Goal: Task Accomplishment & Management: Manage account settings

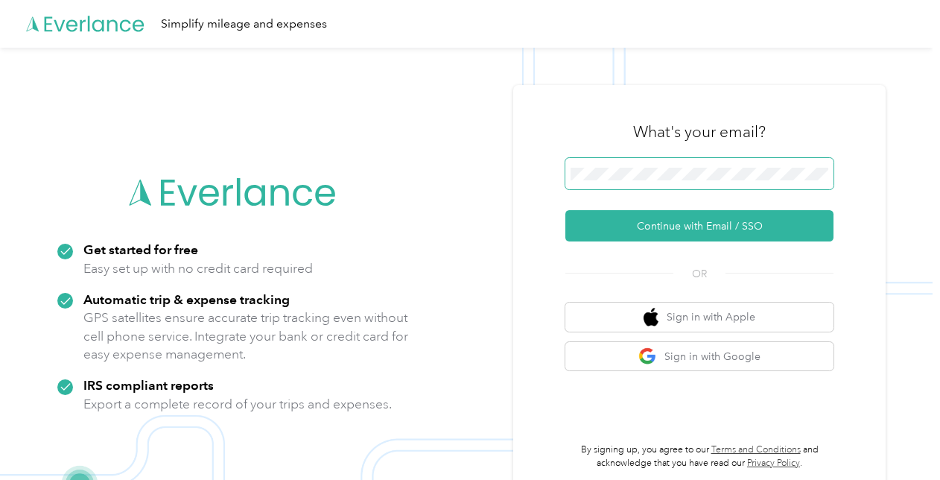
click at [738, 166] on span at bounding box center [700, 173] width 268 height 31
click at [345, 175] on div "Get started for free Easy set up with no credit card required Automatic trip & …" at bounding box center [466, 288] width 933 height 480
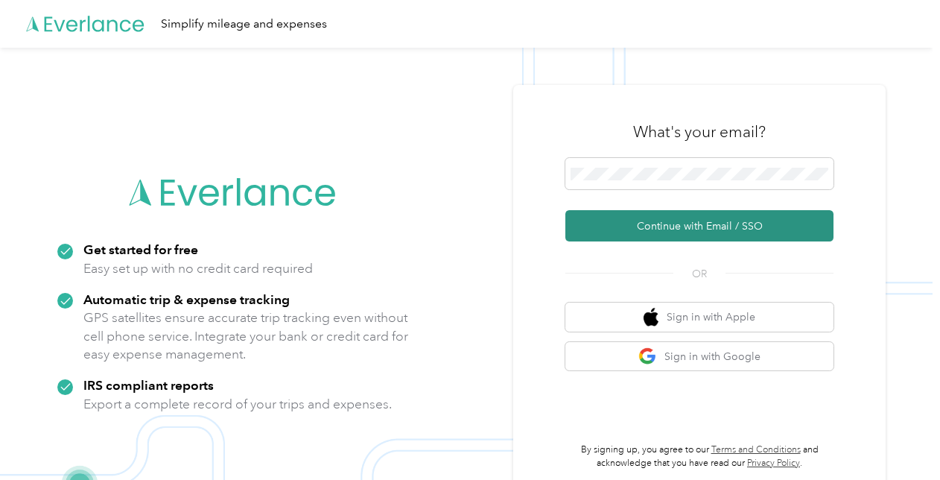
click at [666, 230] on button "Continue with Email / SSO" at bounding box center [700, 225] width 268 height 31
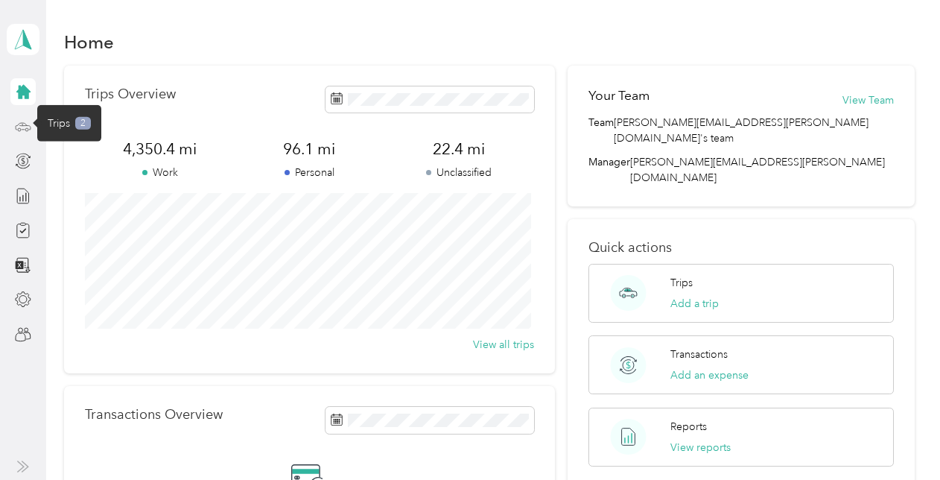
click at [28, 129] on icon at bounding box center [23, 126] width 16 height 16
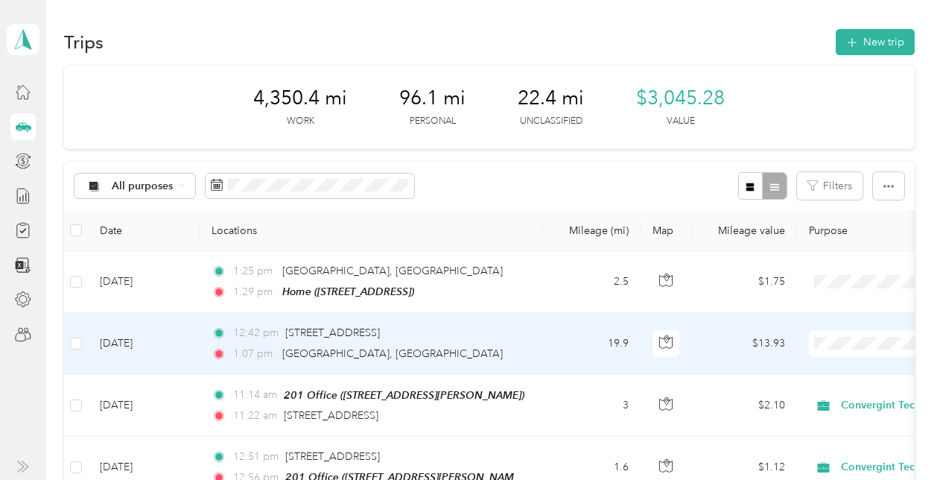
click at [841, 372] on span "Convergint Technologies" at bounding box center [862, 371] width 138 height 16
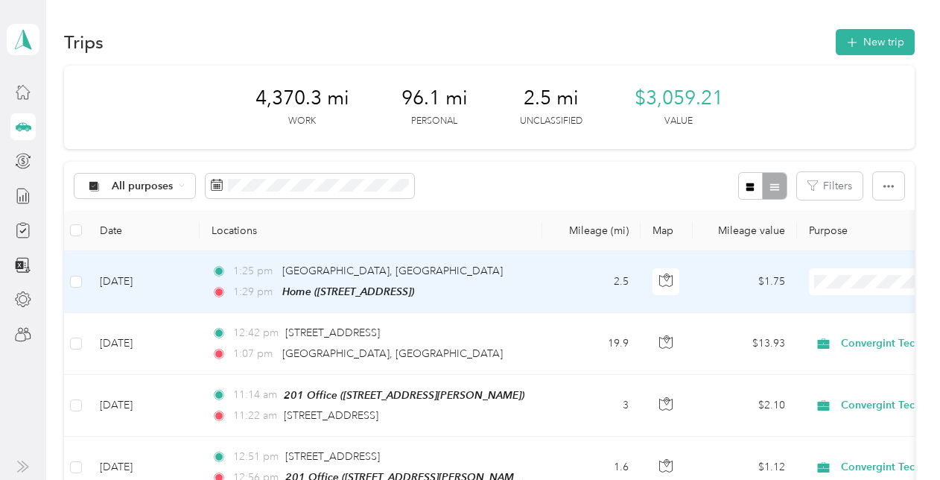
click at [83, 281] on td at bounding box center [76, 282] width 24 height 62
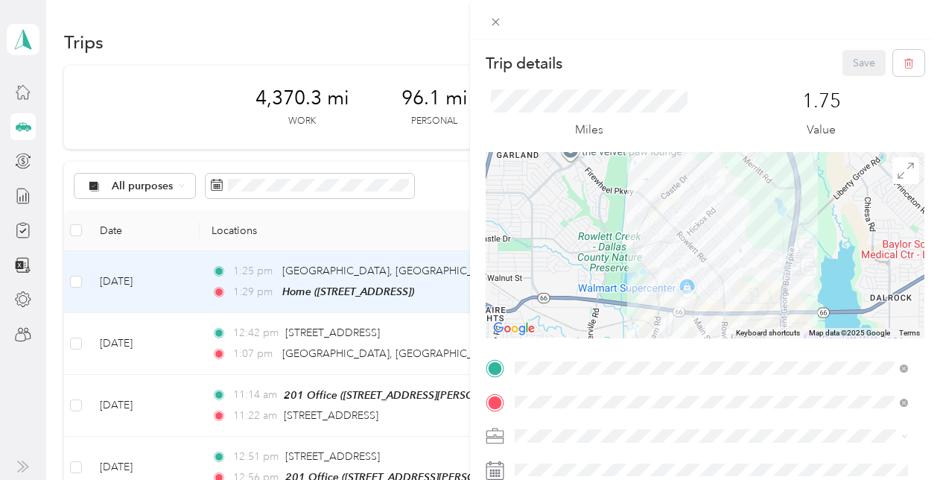
click at [77, 284] on div "Trip details Save This trip cannot be edited because it is either under review,…" at bounding box center [470, 240] width 940 height 480
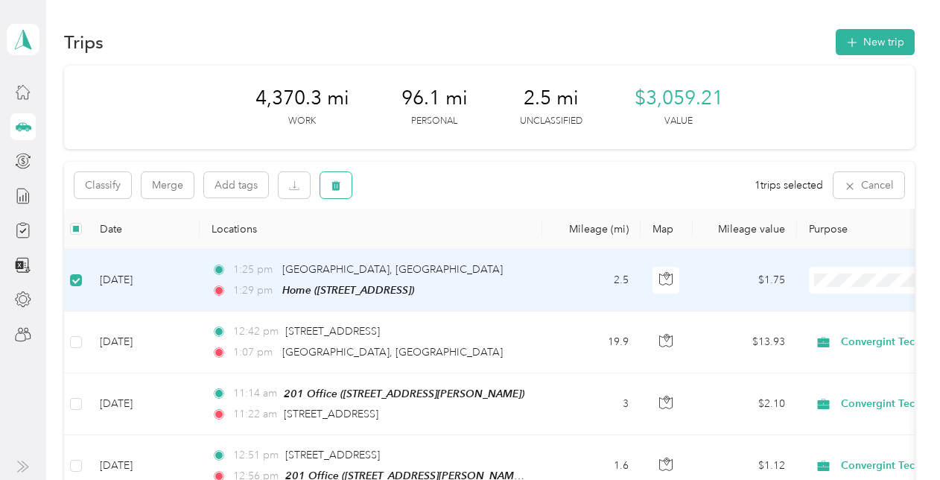
click at [330, 189] on button "button" at bounding box center [335, 185] width 31 height 26
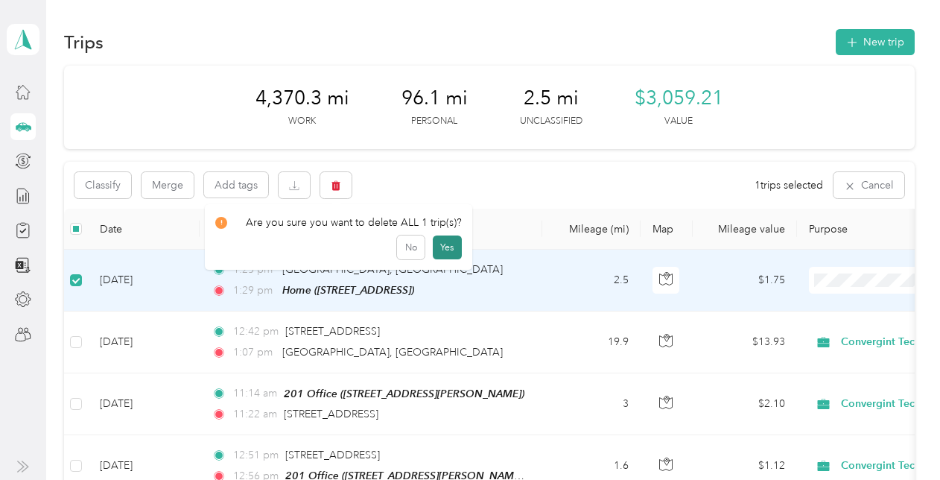
click at [453, 248] on button "Yes" at bounding box center [447, 247] width 29 height 24
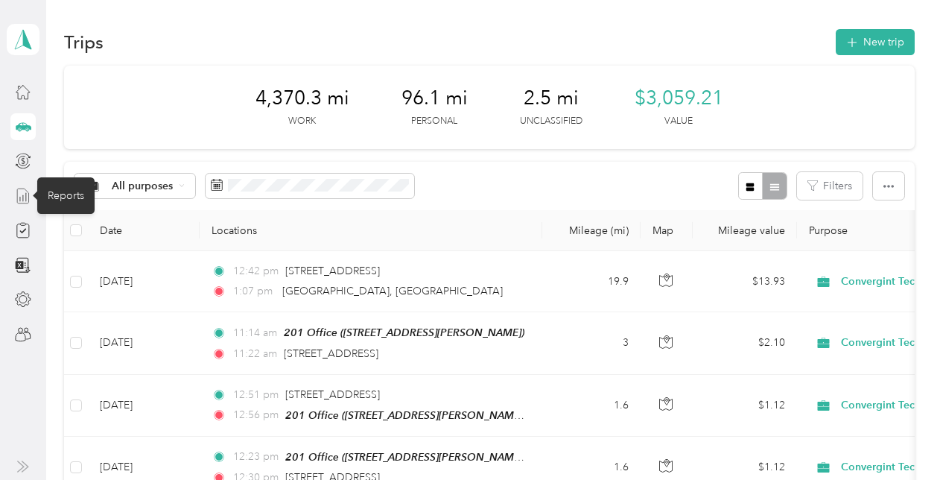
click at [23, 200] on line at bounding box center [23, 198] width 0 height 6
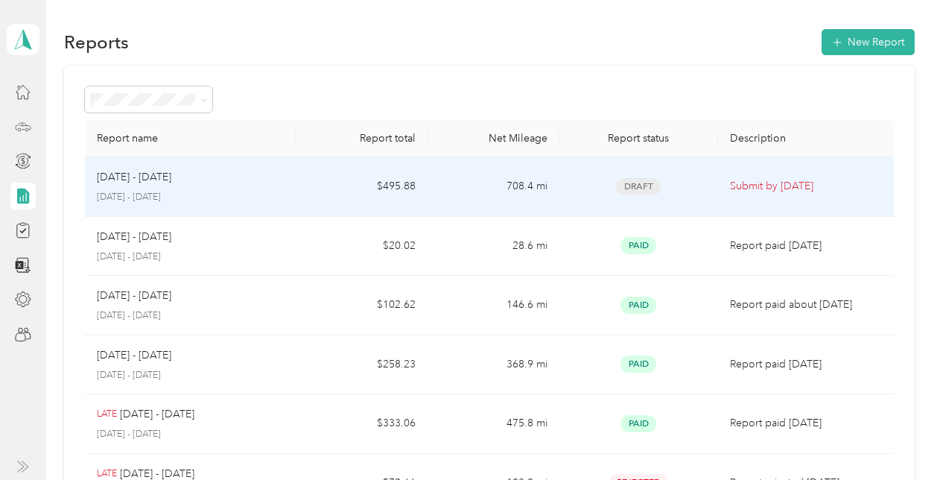
click at [782, 185] on p "Submit by [DATE]" at bounding box center [806, 186] width 152 height 16
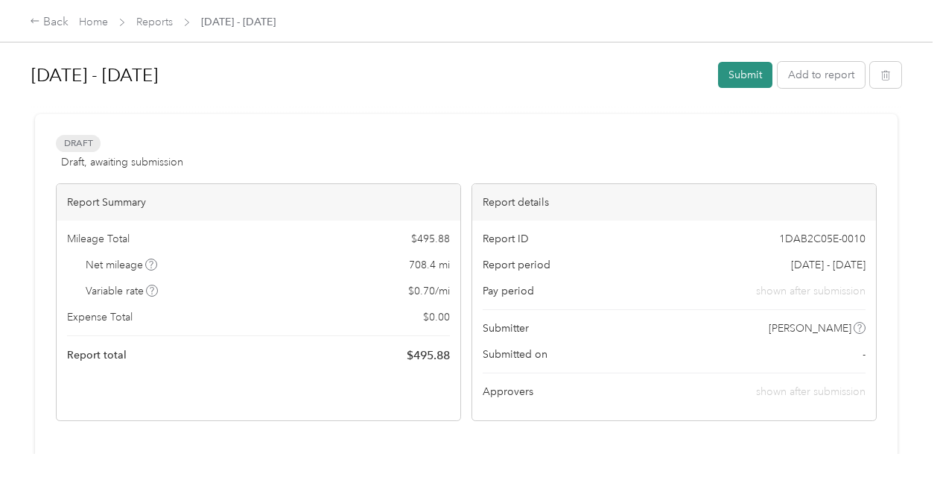
click at [741, 70] on button "Submit" at bounding box center [745, 75] width 54 height 26
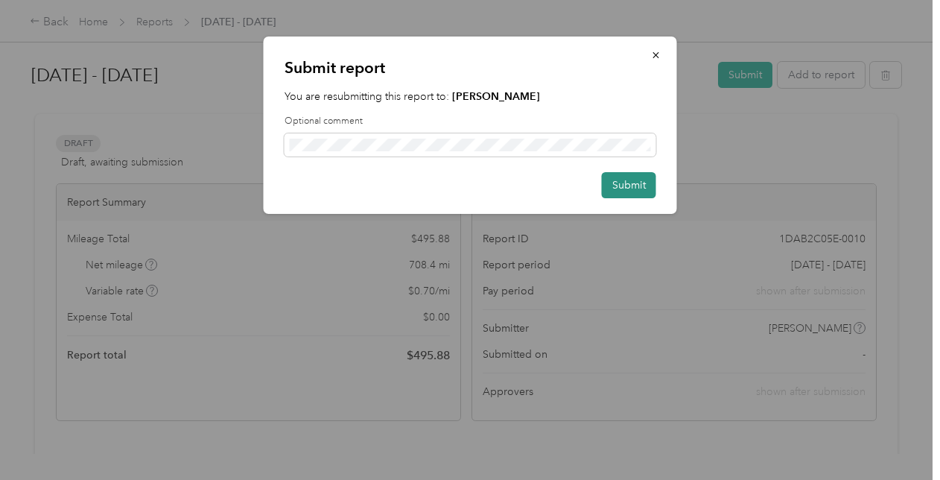
click at [639, 186] on button "Submit" at bounding box center [629, 185] width 54 height 26
